Goal: Task Accomplishment & Management: Manage account settings

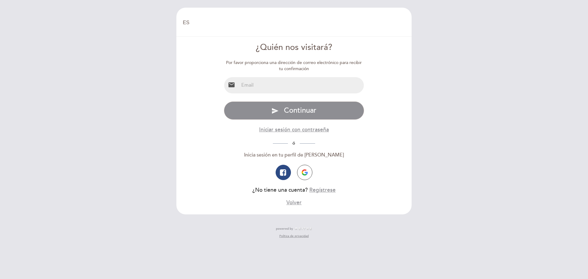
select select "es"
click at [255, 90] on input "email" at bounding box center [301, 85] width 125 height 16
type input "[EMAIL_ADDRESS][DOMAIN_NAME]"
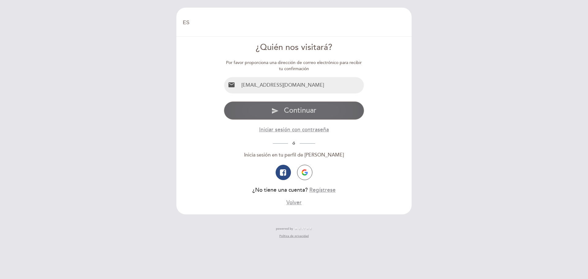
click at [300, 109] on span "Continuar" at bounding box center [300, 110] width 32 height 9
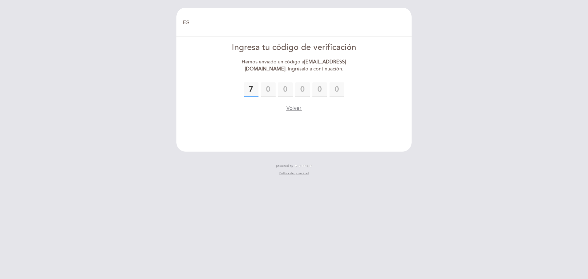
type input "7"
type input "0"
type input "7"
type input "5"
type input "9"
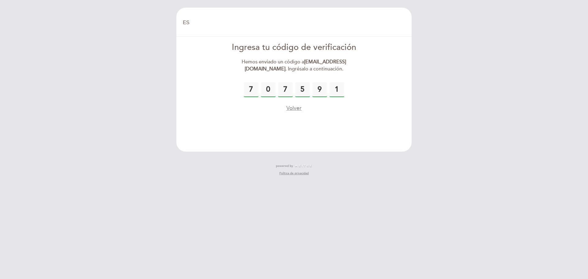
type input "1"
